Goal: Find specific page/section: Find specific page/section

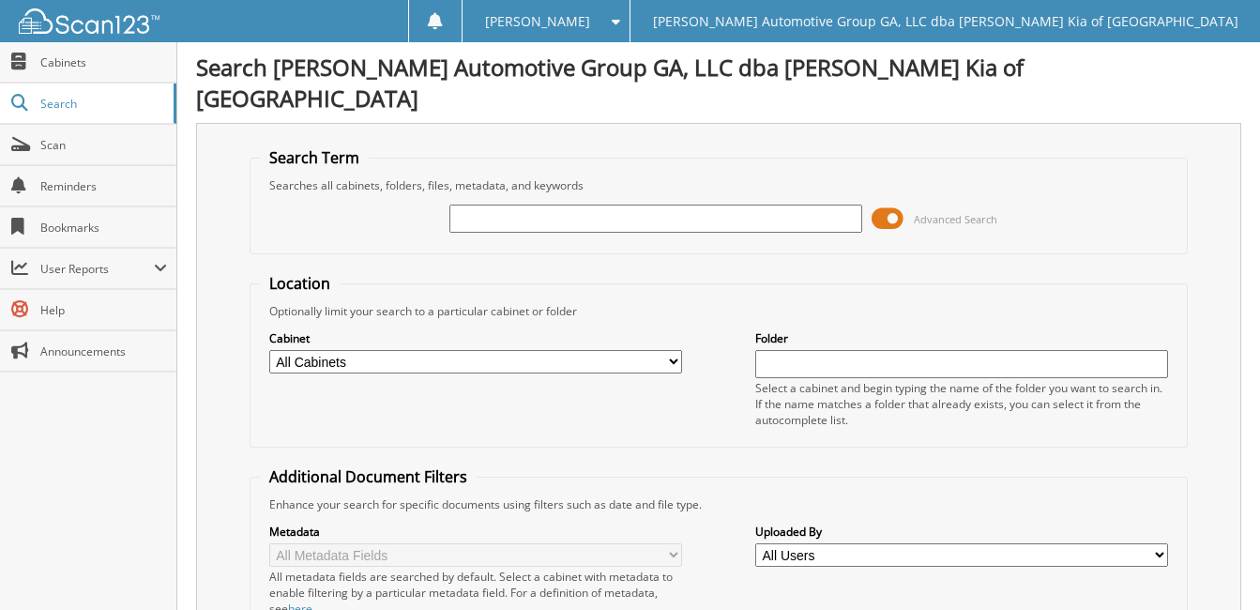
click at [519, 205] on input "text" at bounding box center [656, 219] width 413 height 28
type input "27245"
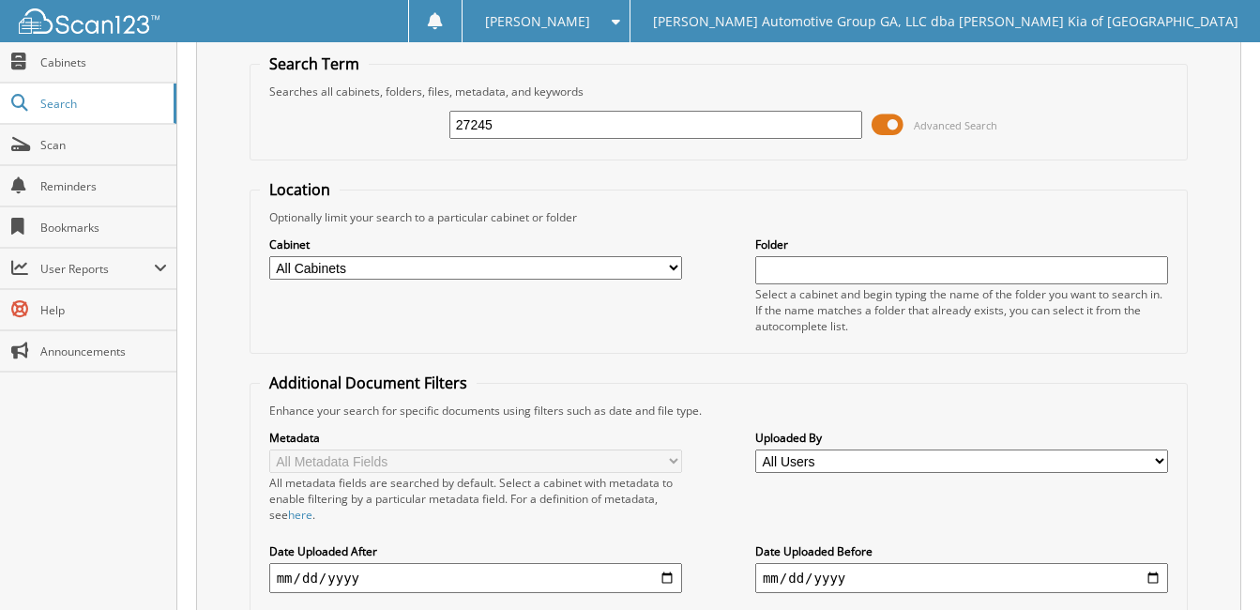
scroll to position [282, 0]
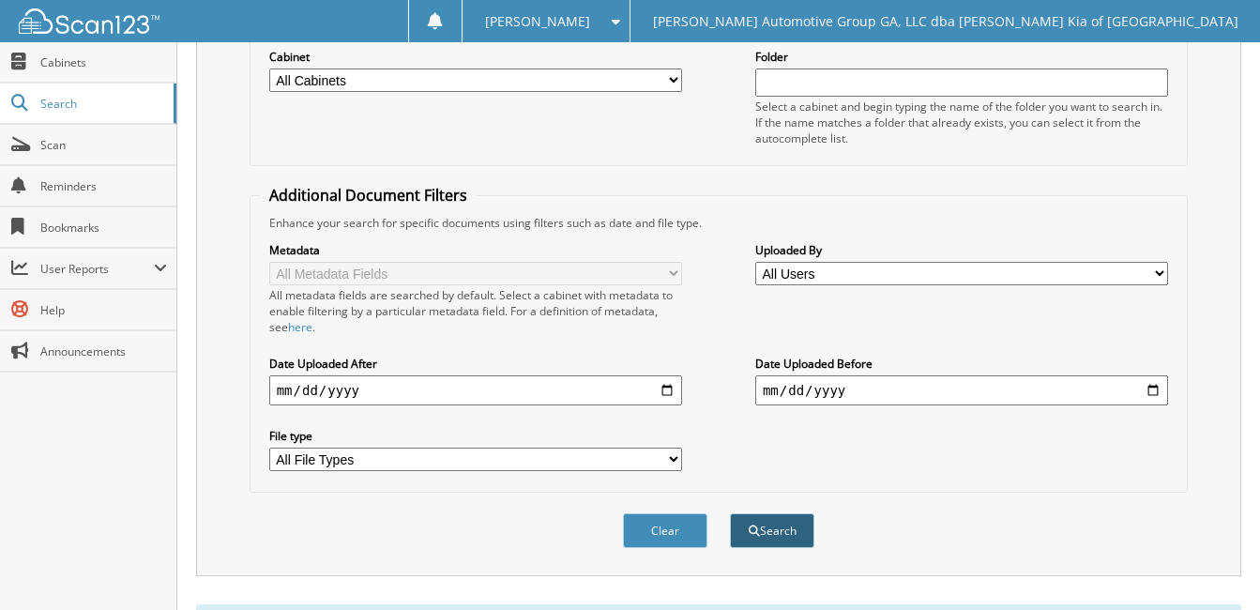
click at [768, 513] on button "Search" at bounding box center [772, 530] width 84 height 35
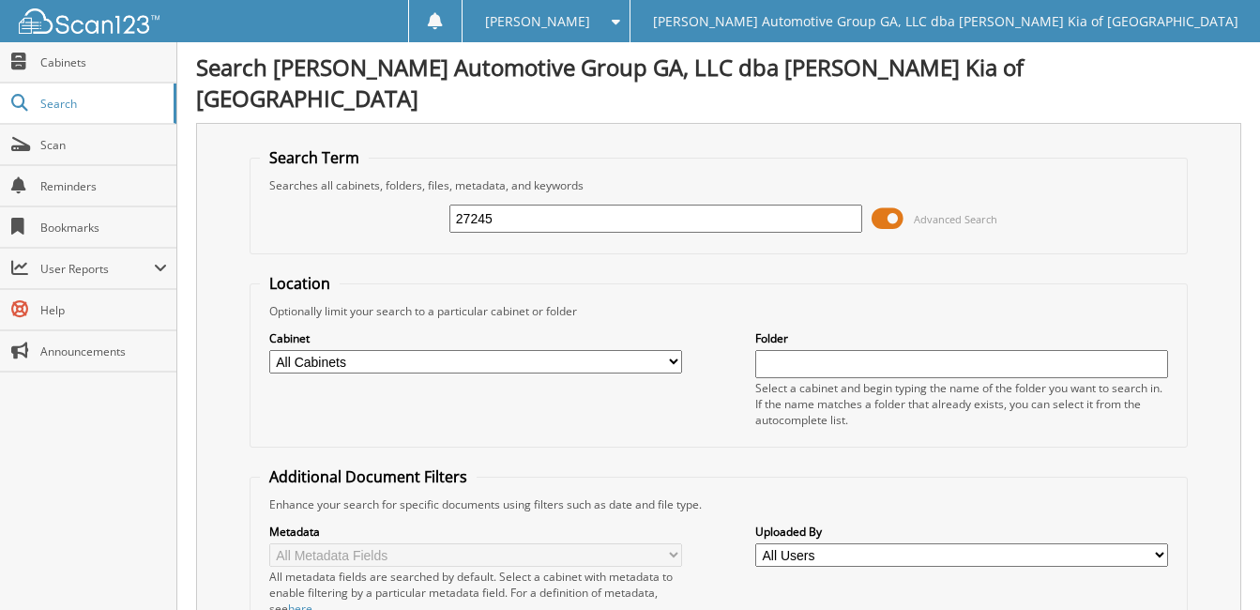
scroll to position [544, 0]
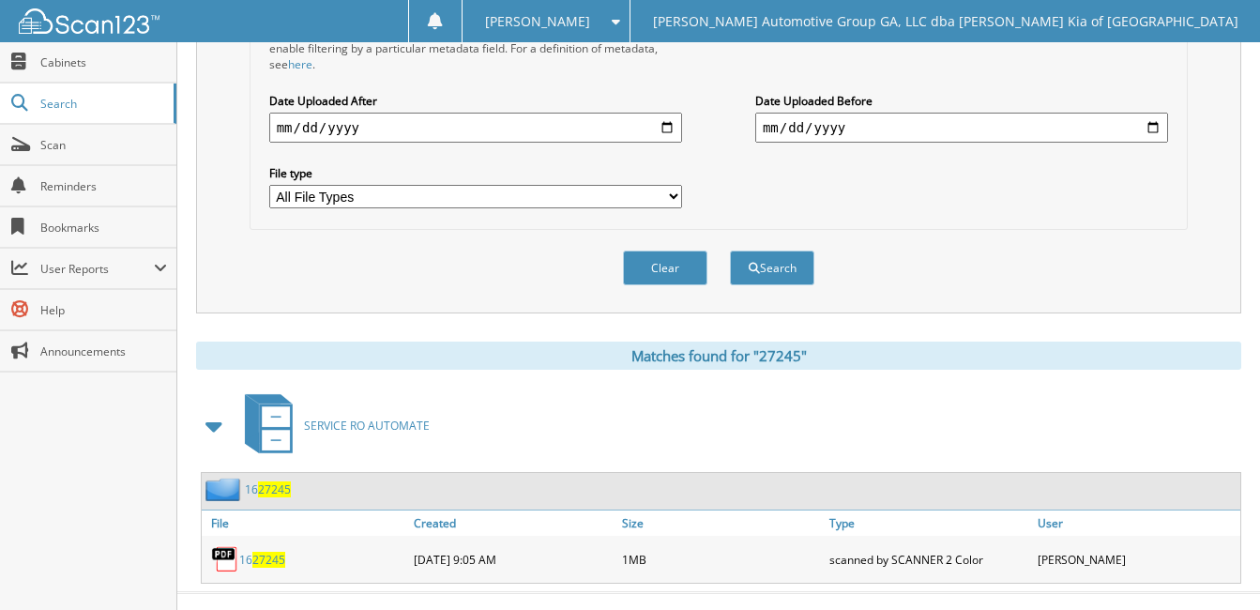
click at [599, 437] on div "SERVICE RO AUTOMATE 16 27245 File" at bounding box center [718, 486] width 1045 height 195
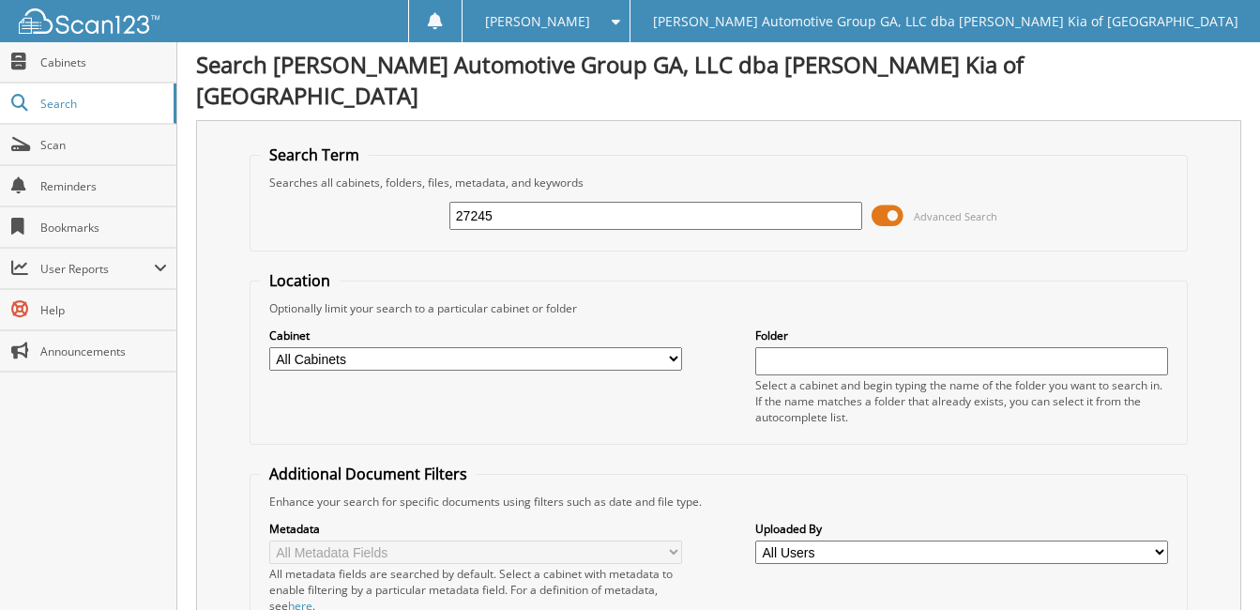
scroll to position [0, 0]
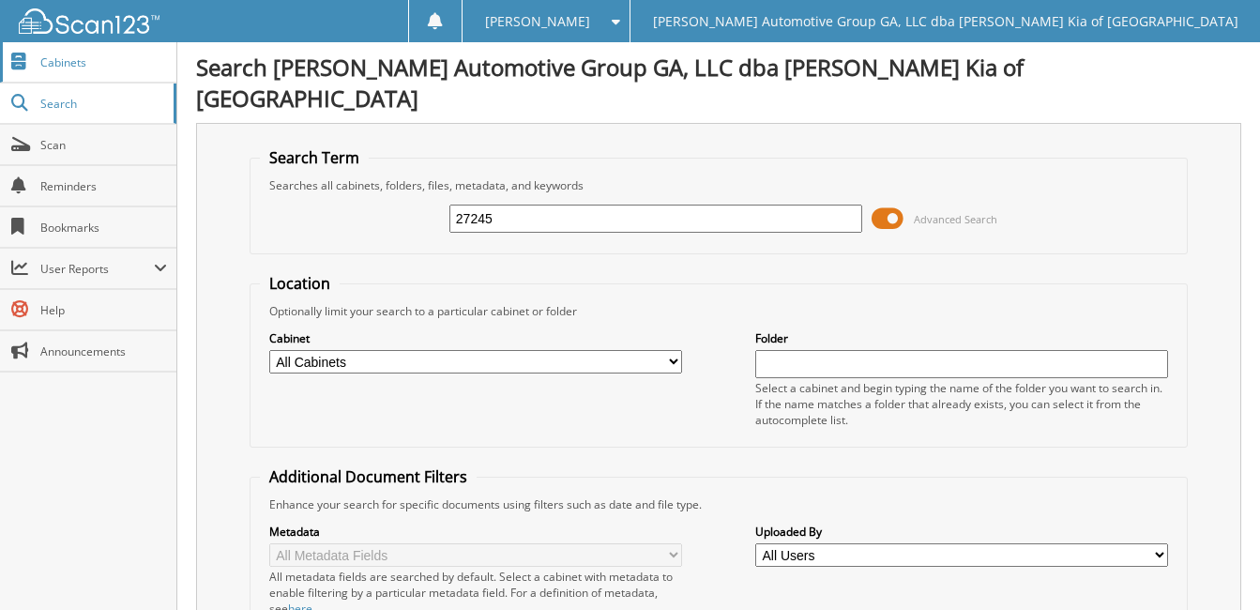
click at [106, 63] on span "Cabinets" at bounding box center [103, 62] width 127 height 16
click at [708, 205] on input "text" at bounding box center [656, 219] width 413 height 28
type input "."
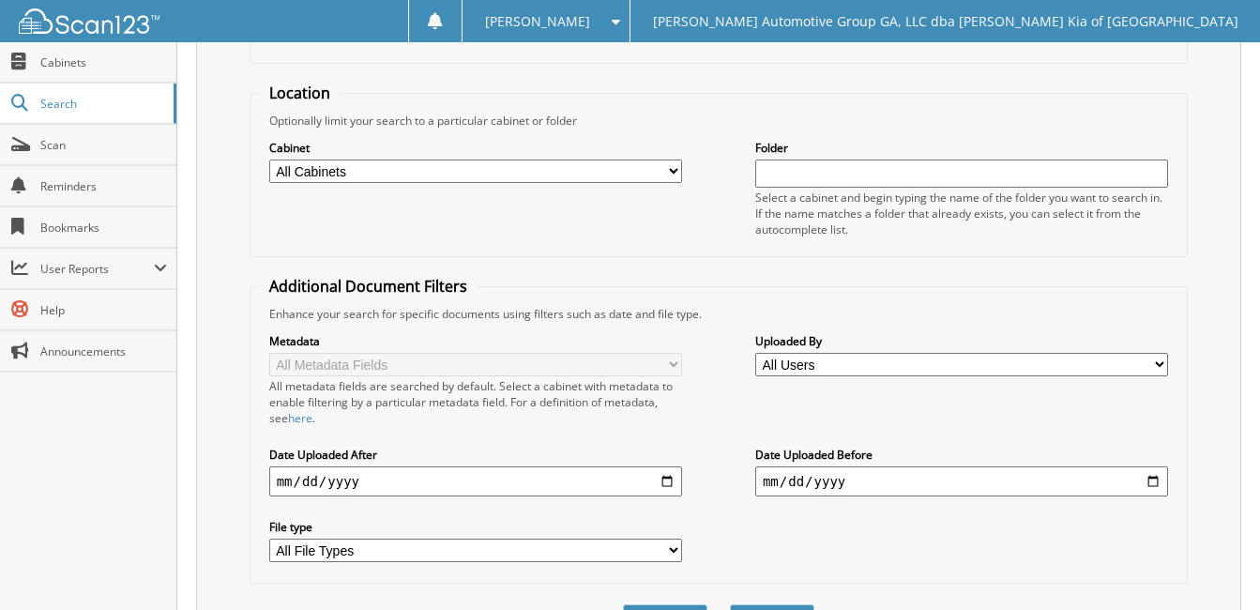
scroll to position [340, 0]
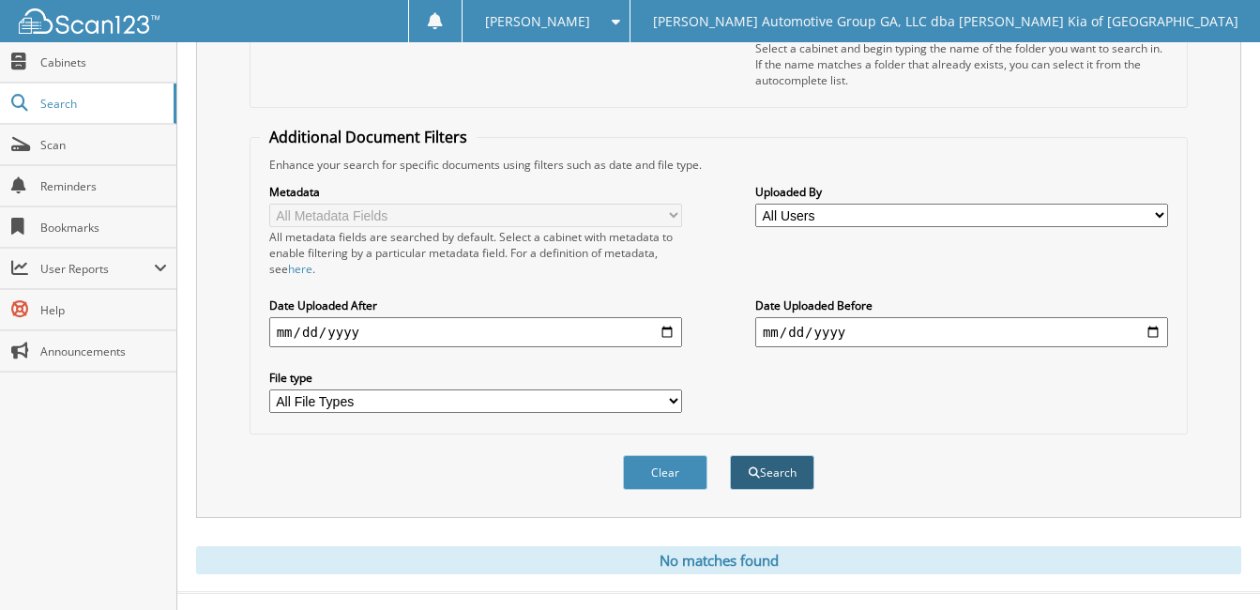
click at [776, 455] on button "Search" at bounding box center [772, 472] width 84 height 35
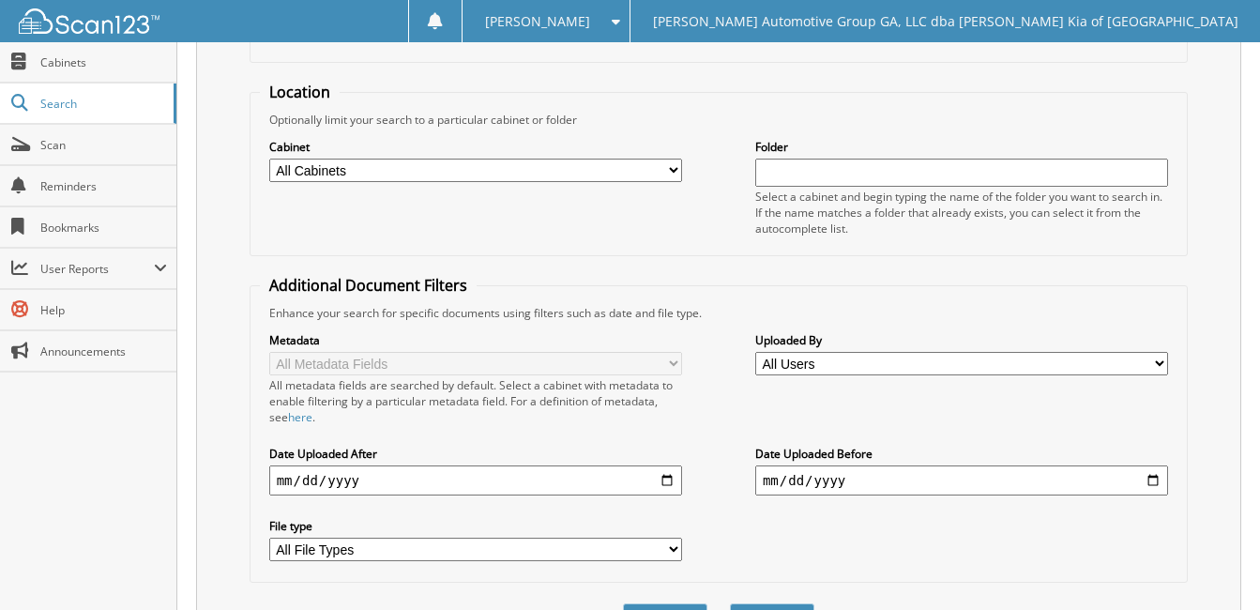
scroll to position [340, 0]
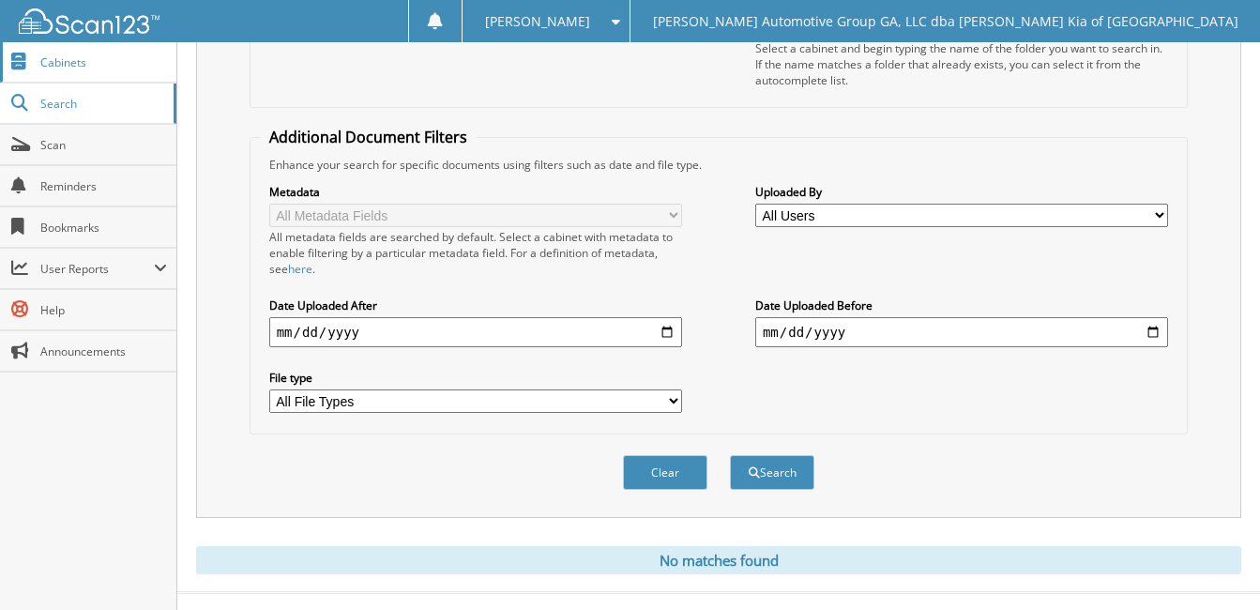
click at [87, 73] on link "Cabinets" at bounding box center [88, 62] width 176 height 40
